Goal: Use online tool/utility

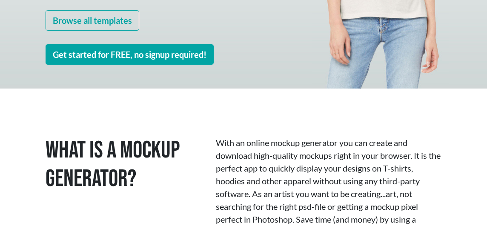
scroll to position [234, 0]
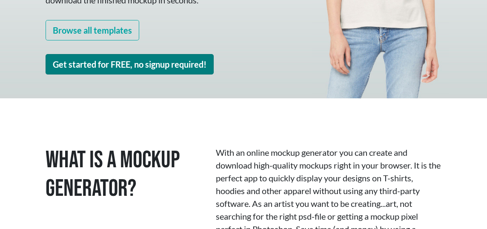
click at [136, 71] on link "Get started for FREE, no signup required!" at bounding box center [130, 64] width 168 height 20
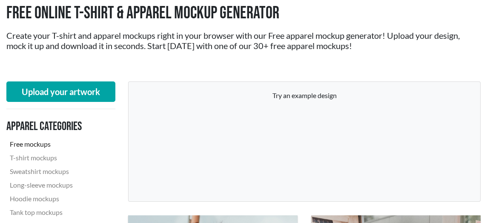
scroll to position [52, 0]
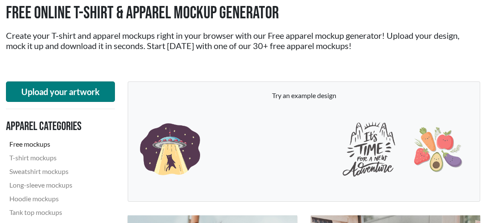
click at [101, 86] on button "Upload your artwork" at bounding box center [60, 91] width 109 height 20
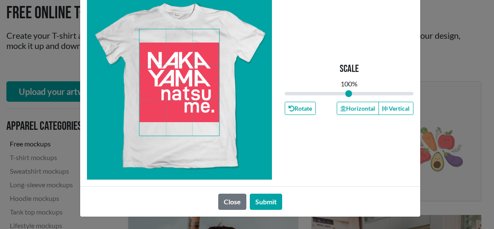
scroll to position [24, 0]
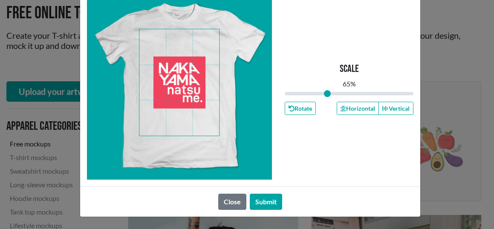
drag, startPoint x: 342, startPoint y: 93, endPoint x: 324, endPoint y: 101, distance: 20.0
type input "0.65"
click at [324, 101] on div "Scale 65 % Rotate Horizontal Vertical" at bounding box center [348, 87] width 129 height 185
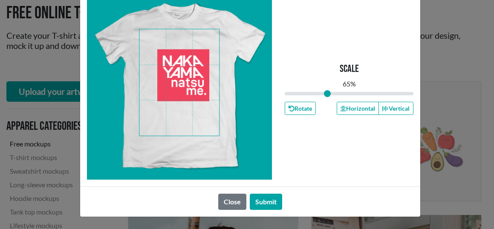
click at [175, 63] on span at bounding box center [179, 82] width 80 height 106
click at [231, 198] on button "Close" at bounding box center [232, 202] width 28 height 16
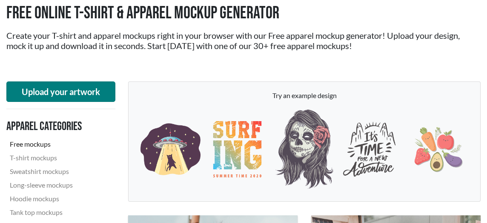
click at [80, 92] on button "Upload your artwork" at bounding box center [60, 91] width 109 height 20
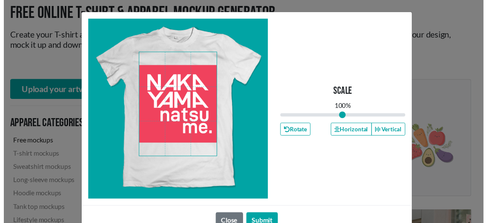
scroll to position [21, 0]
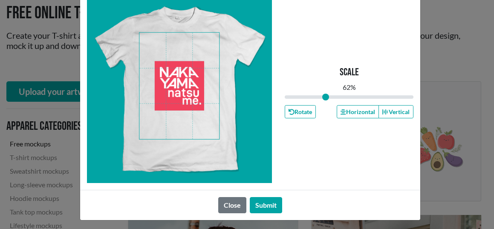
drag, startPoint x: 340, startPoint y: 94, endPoint x: 322, endPoint y: 98, distance: 18.3
type input "0.62"
click at [322, 98] on input "range" at bounding box center [348, 96] width 129 height 9
click at [265, 213] on button "Submit" at bounding box center [266, 205] width 32 height 16
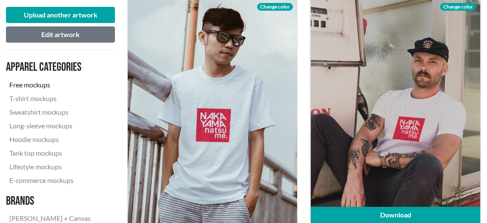
scroll to position [270, 0]
